Goal: Register for event/course

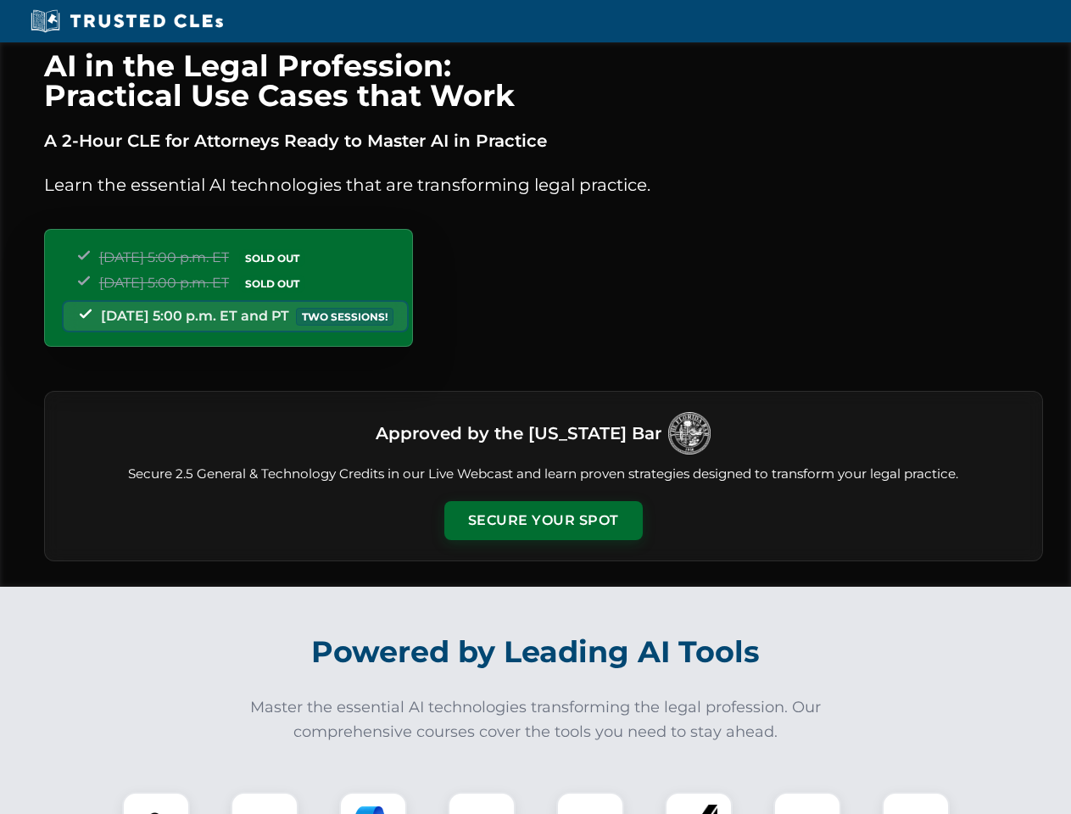
click at [543, 521] on button "Secure Your Spot" at bounding box center [543, 520] width 198 height 39
click at [156, 803] on img at bounding box center [155, 825] width 49 height 49
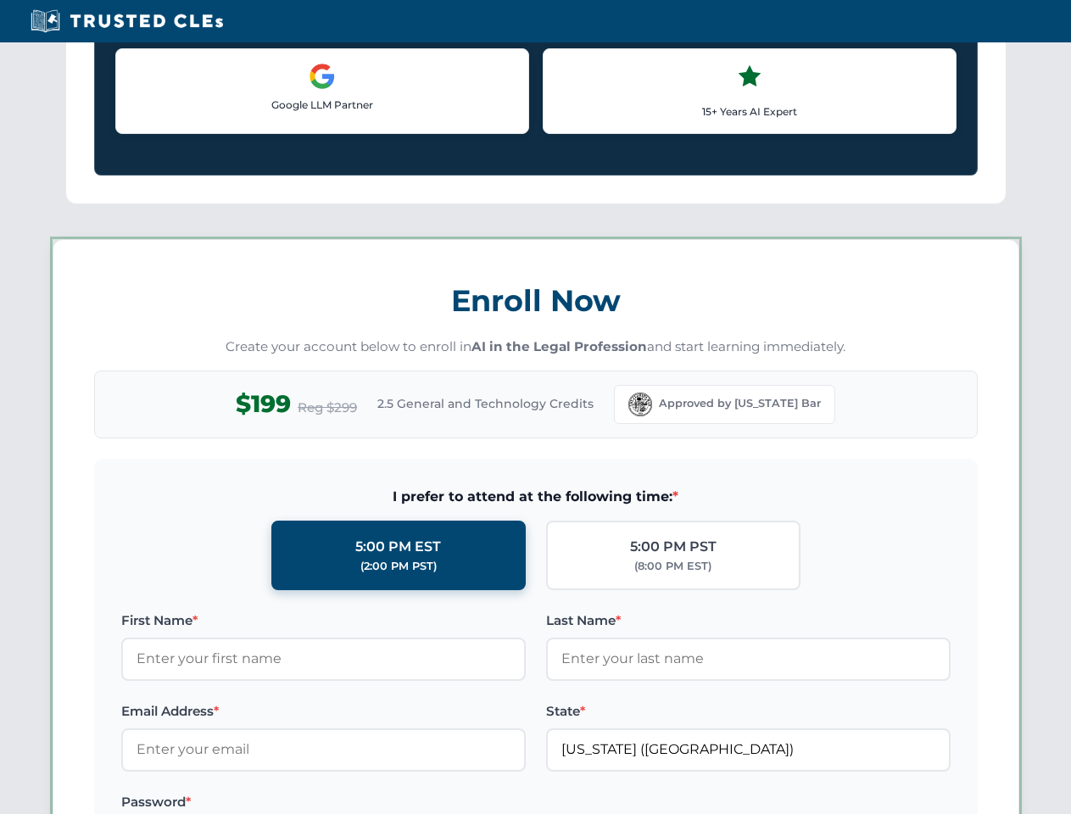
click at [373, 803] on label "Password *" at bounding box center [323, 802] width 404 height 20
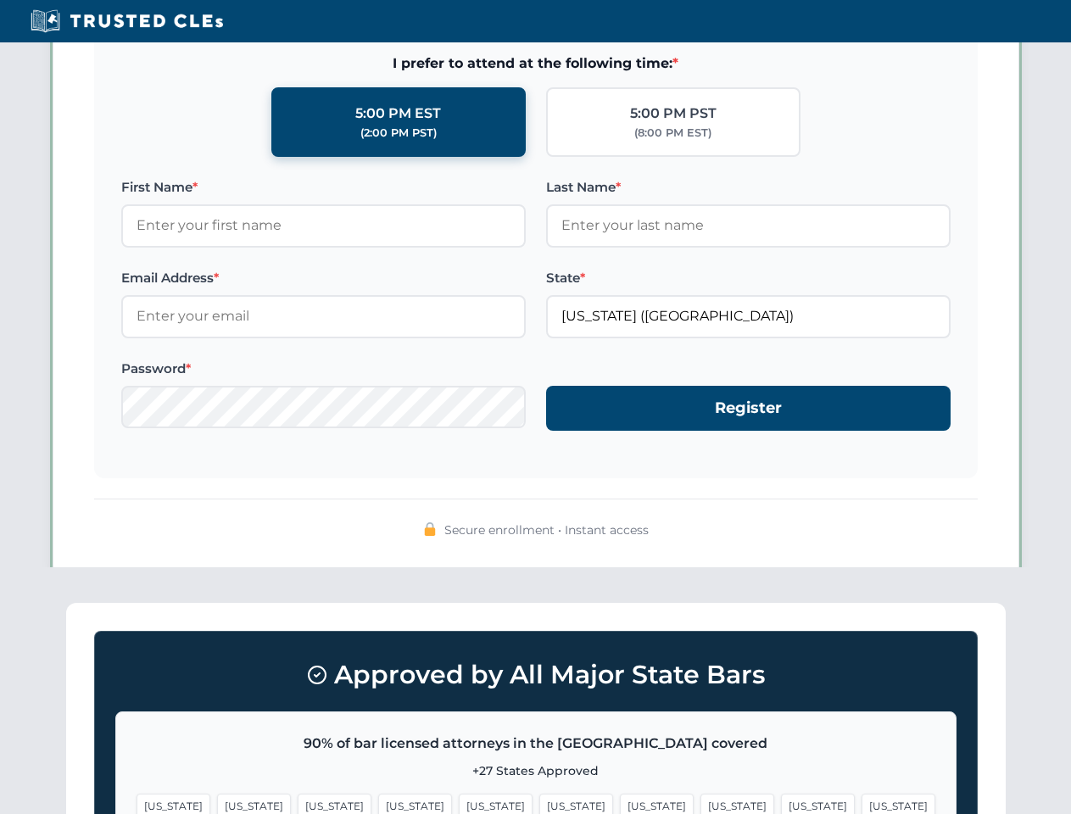
click at [781, 803] on span "[US_STATE]" at bounding box center [818, 806] width 74 height 25
